Goal: Task Accomplishment & Management: Use online tool/utility

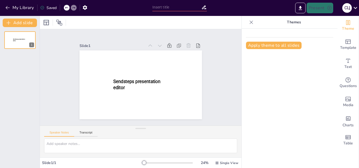
type input "Арт-терапія: Основні напрямки та їх застосування для дітей з особливими освітні…"
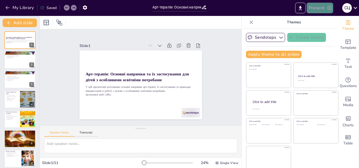
click at [324, 9] on button "Present" at bounding box center [320, 8] width 27 height 11
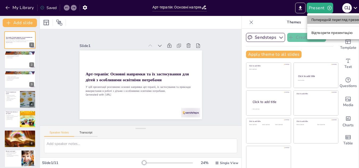
click at [323, 20] on font "Попередній перегляд презентації" at bounding box center [340, 20] width 56 height 4
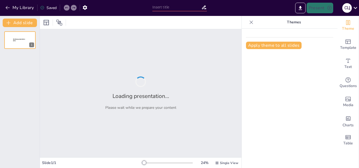
type input "Арт-терапія: Основні напрямки та їх застосування для дітей з особливими освітні…"
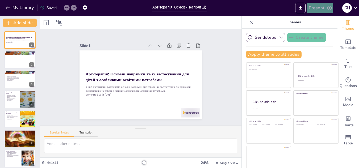
click at [326, 8] on button "Present" at bounding box center [320, 8] width 27 height 11
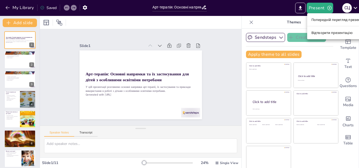
click at [325, 33] on font "Відтворити презентацію" at bounding box center [332, 33] width 41 height 4
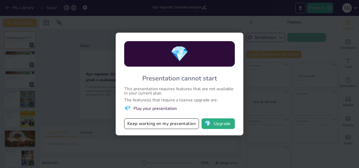
click at [249, 35] on div "💎 Presentation cannot start This presentation requires features that are not av…" at bounding box center [179, 84] width 359 height 168
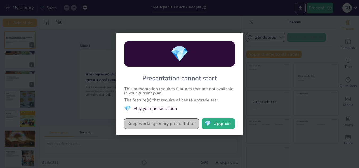
click at [167, 126] on button "Keep working on my presentation" at bounding box center [161, 124] width 75 height 11
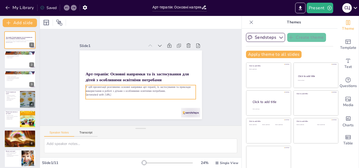
click at [109, 90] on p "У цій презентації розглянемо основні напрямки арт-терапії, їх застосування та п…" at bounding box center [139, 89] width 110 height 19
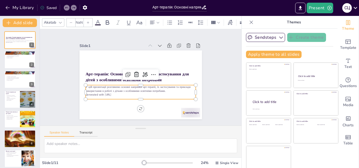
type input "32"
click at [117, 93] on p "Generated with [URL]" at bounding box center [139, 94] width 110 height 15
click at [117, 93] on p "Generated with [URL]" at bounding box center [139, 95] width 110 height 15
click at [142, 74] on icon at bounding box center [145, 74] width 6 height 6
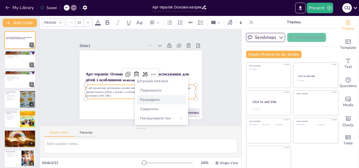
click at [176, 101] on div "Розширити" at bounding box center [161, 99] width 49 height 9
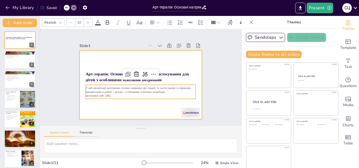
click at [123, 109] on div at bounding box center [140, 84] width 129 height 81
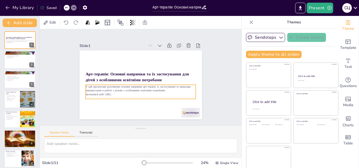
click at [125, 93] on p "Generated with [URL]" at bounding box center [141, 95] width 110 height 4
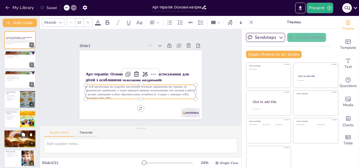
scroll to position [83, 0]
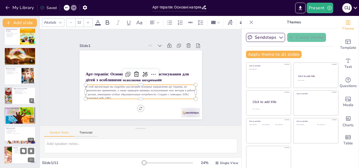
click at [17, 152] on p "Адаптація до соціального середовища" at bounding box center [24, 152] width 21 height 1
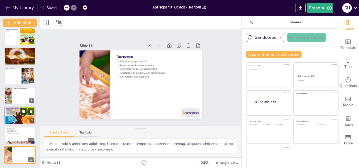
click at [12, 123] on div at bounding box center [20, 115] width 32 height 21
type textarea "Loremip dolorsi a con-adipisc elitseddoe tempo incididuntu labo e dolor, ma a e…"
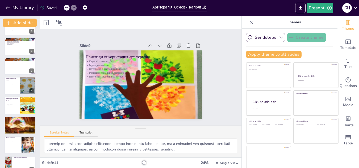
scroll to position [14, 0]
